Goal: Check status: Check status

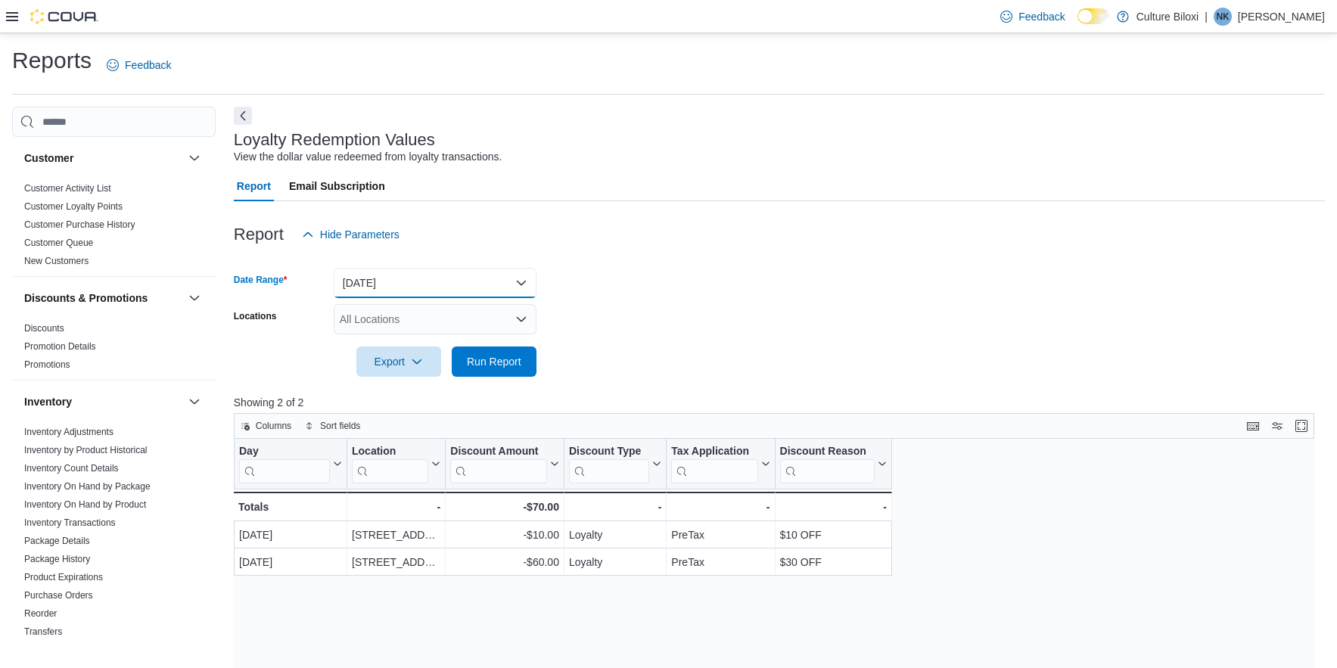
click at [520, 281] on button "[DATE]" at bounding box center [435, 283] width 203 height 30
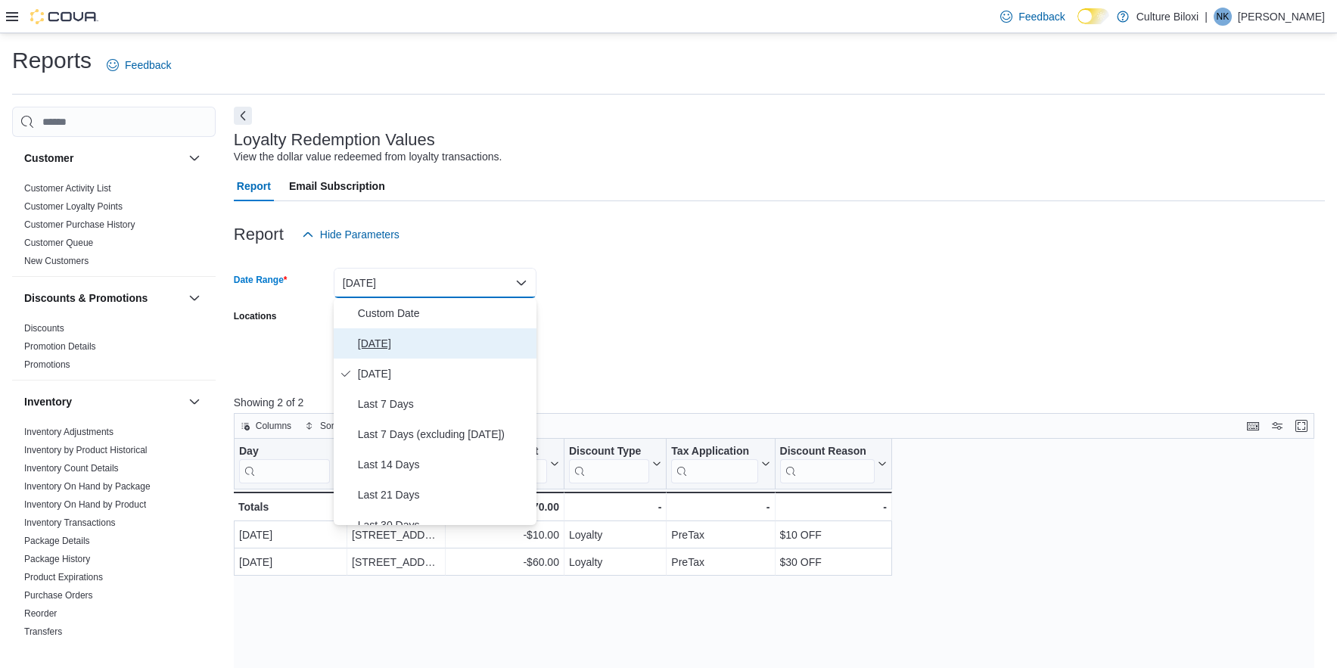
click at [374, 343] on span "[DATE]" at bounding box center [444, 343] width 172 height 18
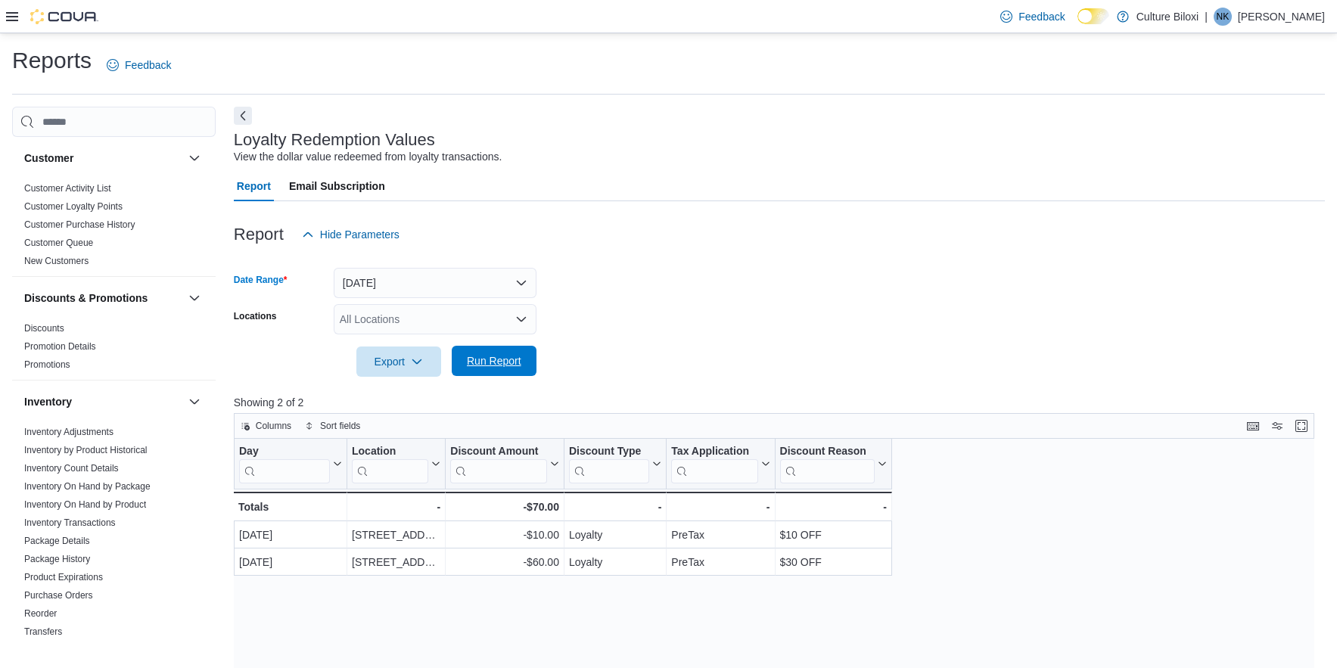
drag, startPoint x: 498, startPoint y: 361, endPoint x: 499, endPoint y: 374, distance: 13.7
click at [499, 362] on span "Run Report" at bounding box center [494, 360] width 54 height 15
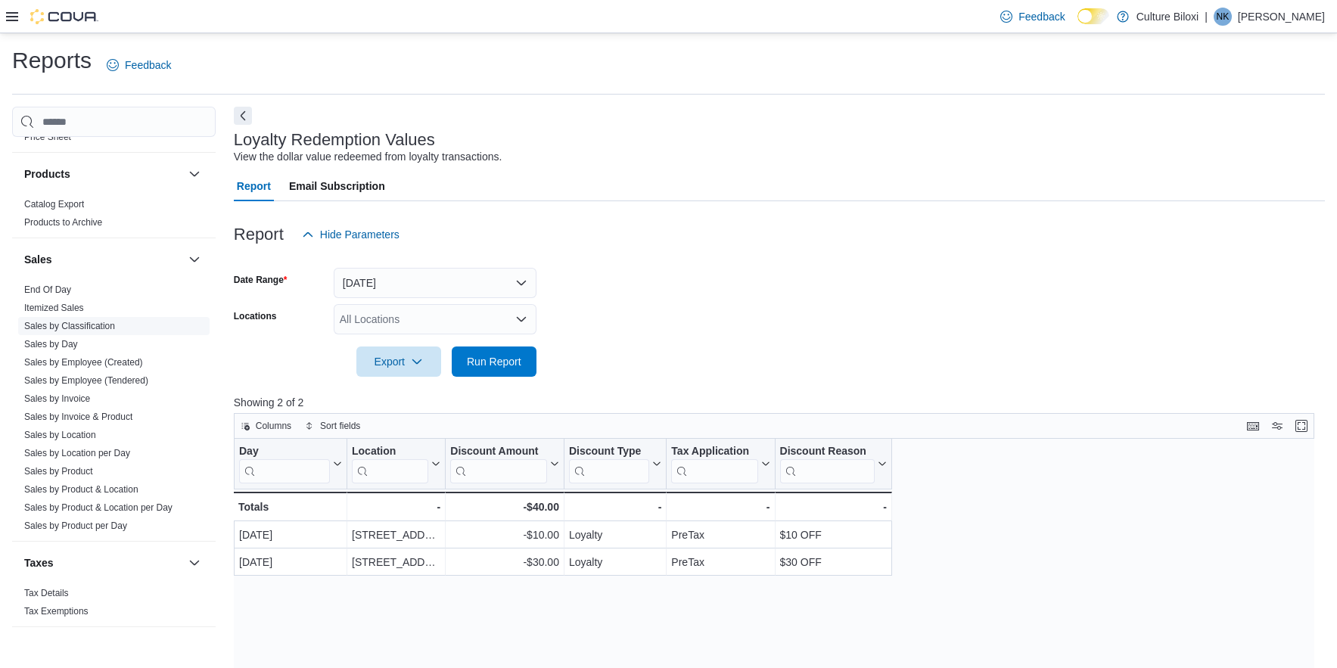
scroll to position [690, 0]
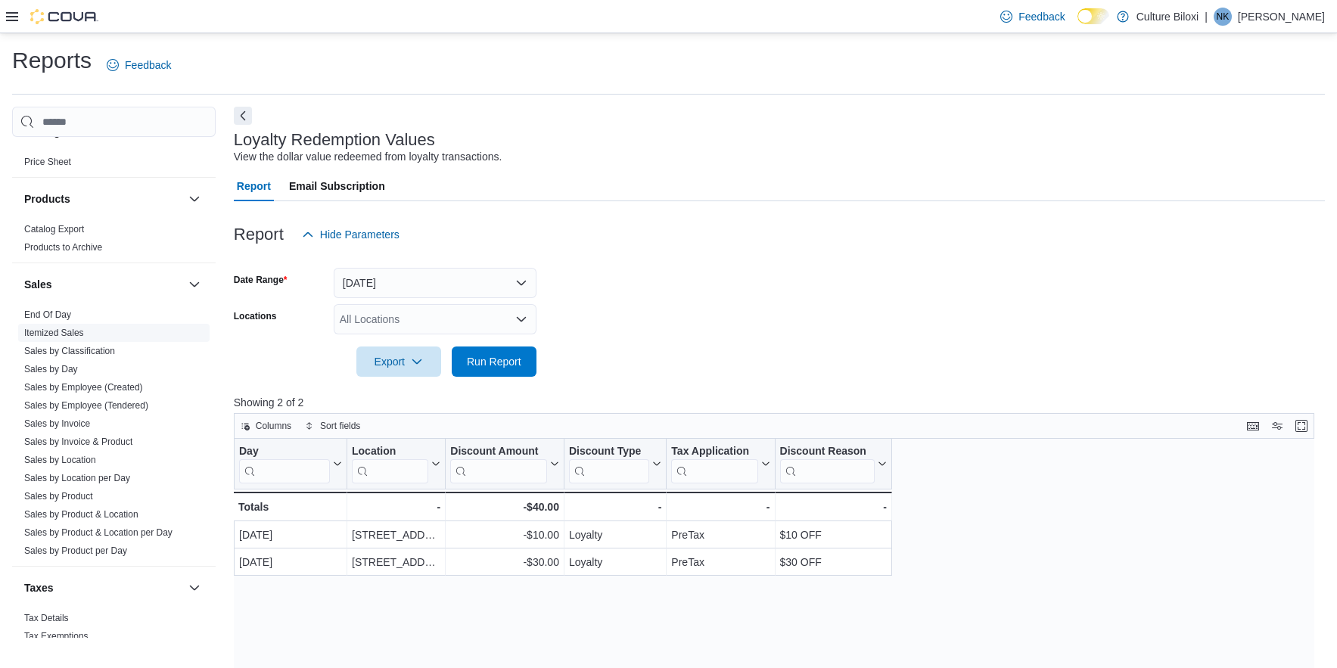
drag, startPoint x: 64, startPoint y: 316, endPoint x: 89, endPoint y: 327, distance: 27.1
click at [64, 316] on link "End Of Day" at bounding box center [47, 314] width 47 height 11
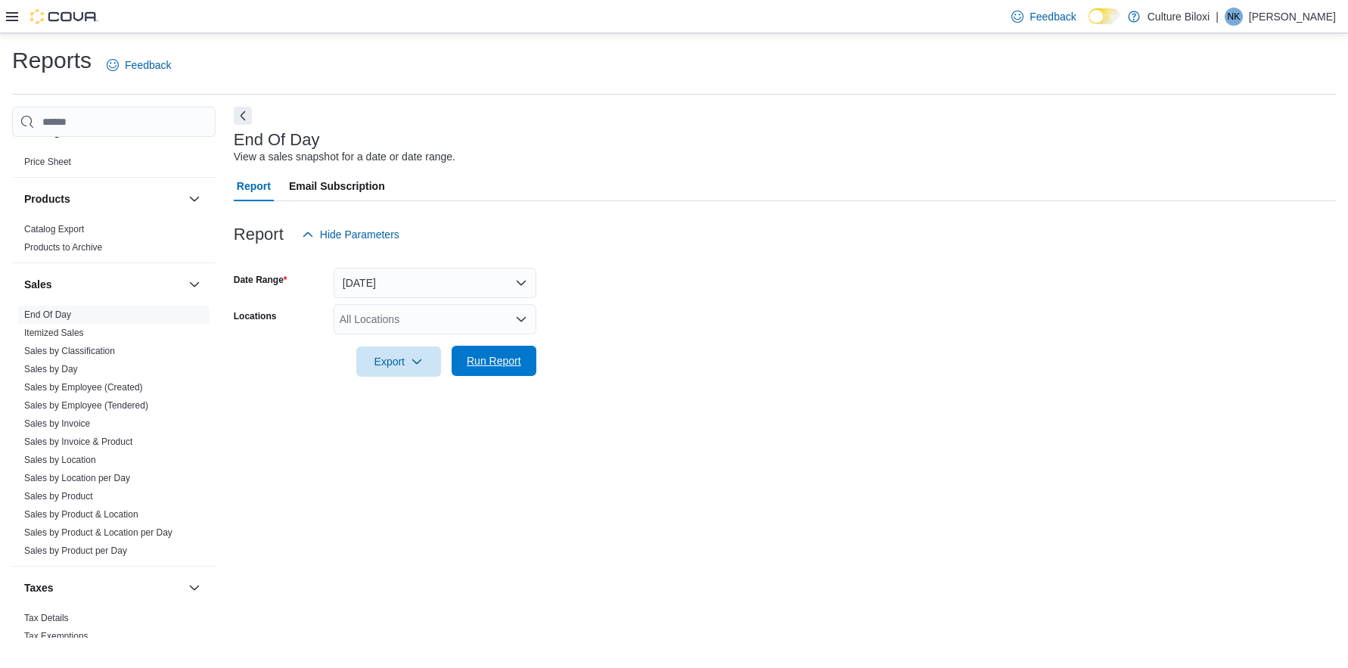
click at [510, 360] on span "Run Report" at bounding box center [494, 360] width 54 height 15
